Goal: Information Seeking & Learning: Understand process/instructions

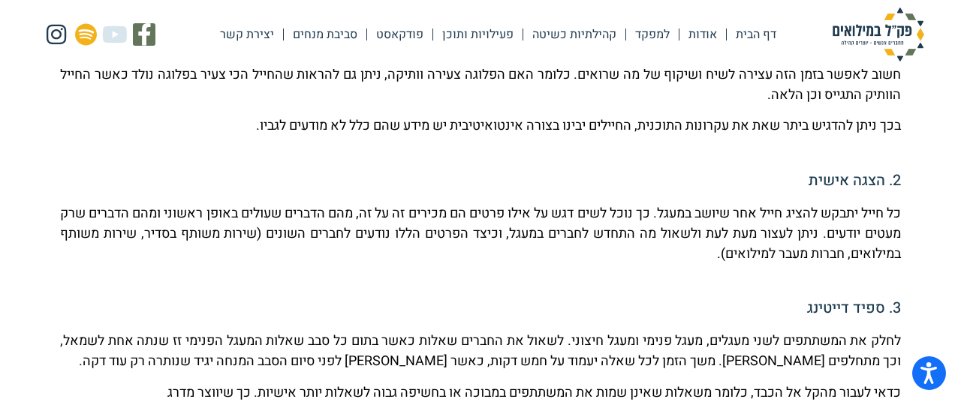
scroll to position [751, 0]
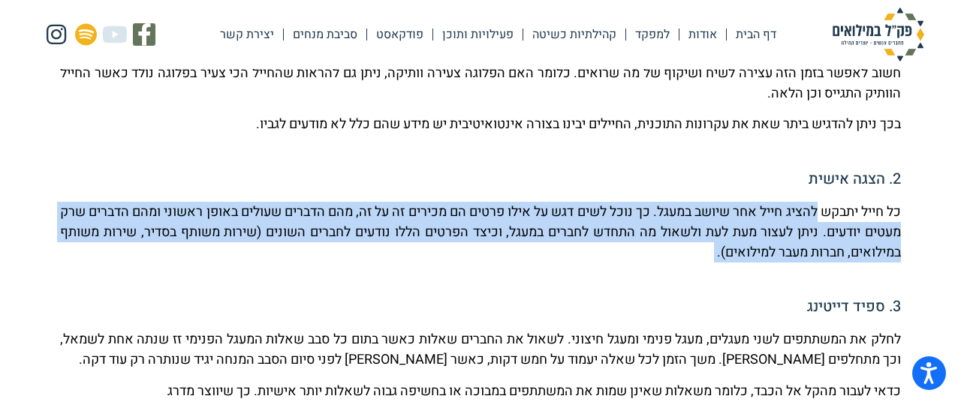
drag, startPoint x: 814, startPoint y: 215, endPoint x: 791, endPoint y: 283, distance: 72.2
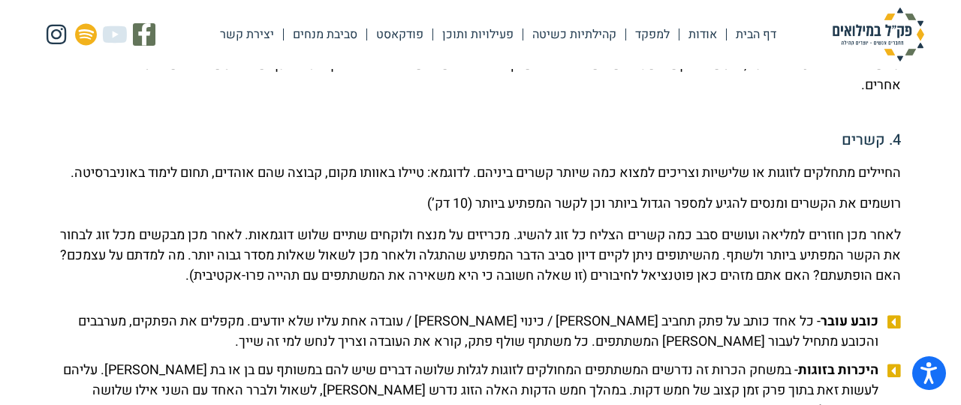
scroll to position [1648, 0]
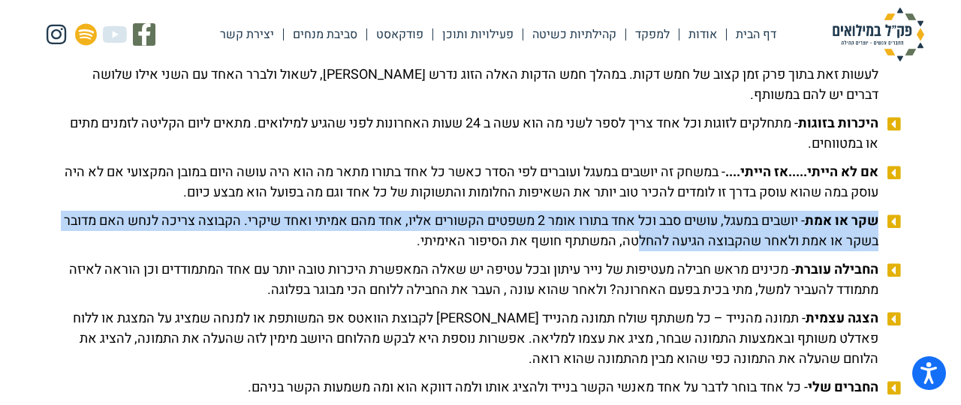
drag, startPoint x: 881, startPoint y: 239, endPoint x: 603, endPoint y: 261, distance: 278.6
click at [603, 256] on li "שקר או אמת - יושבים במעגל, עושים סבב וכל אחד בתורו אומר 2 משפטים הקשורים אליו, …" at bounding box center [480, 233] width 841 height 45
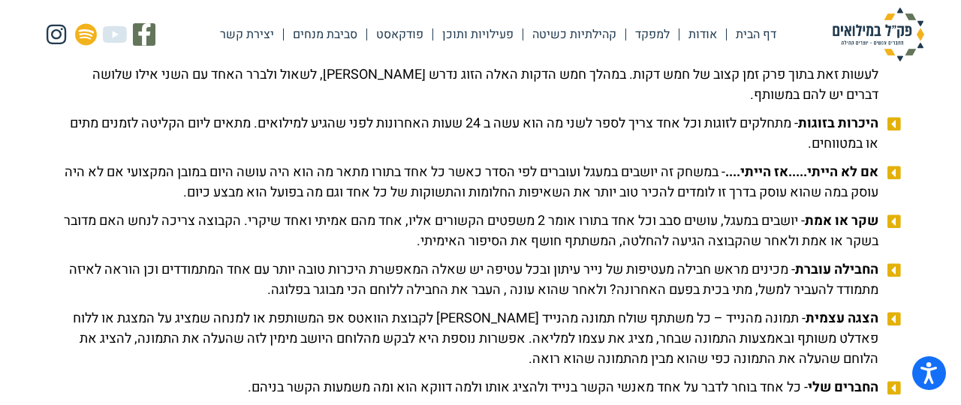
click at [380, 279] on span "החבילה עוברת - מכינים מראש חבילה מעטיפות של נייר עיתון ובכל עטיפה יש שאלה המאפש…" at bounding box center [471, 280] width 822 height 41
drag, startPoint x: 355, startPoint y: 269, endPoint x: 937, endPoint y: 237, distance: 582.6
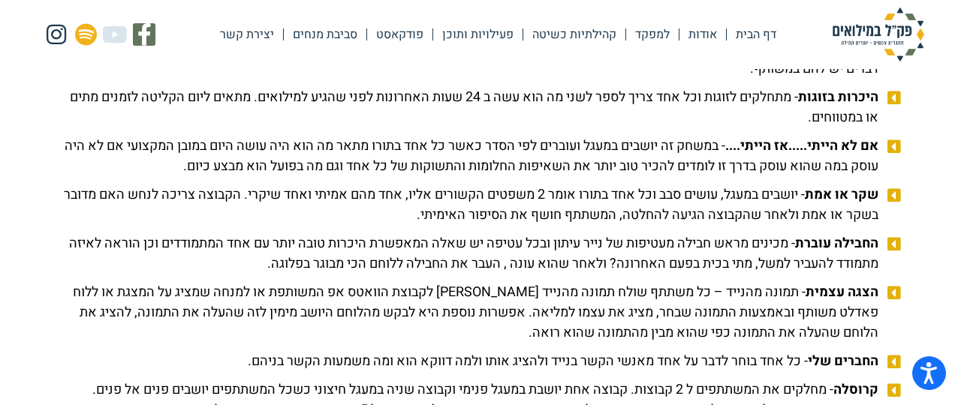
scroll to position [1670, 0]
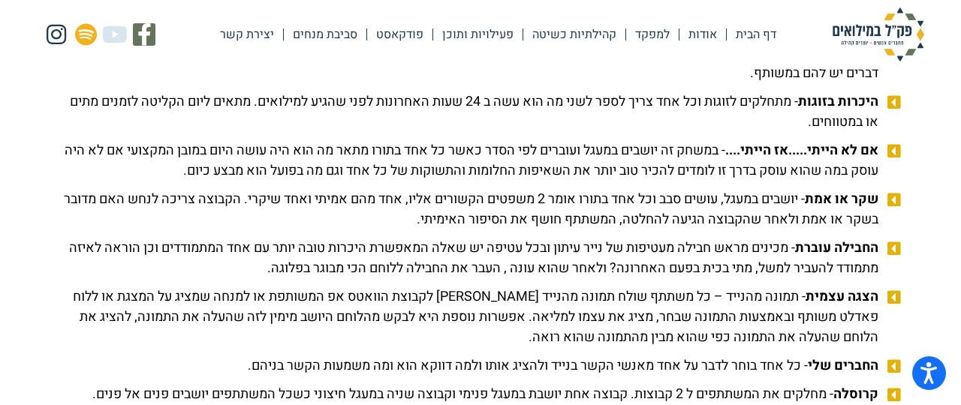
click at [865, 230] on span "שקר או אמת - יושבים במעגל, עושים סבב וכל אחד בתורו אומר 2 משפטים הקשורים אליו, …" at bounding box center [471, 209] width 822 height 41
